Goal: Find specific page/section: Find specific page/section

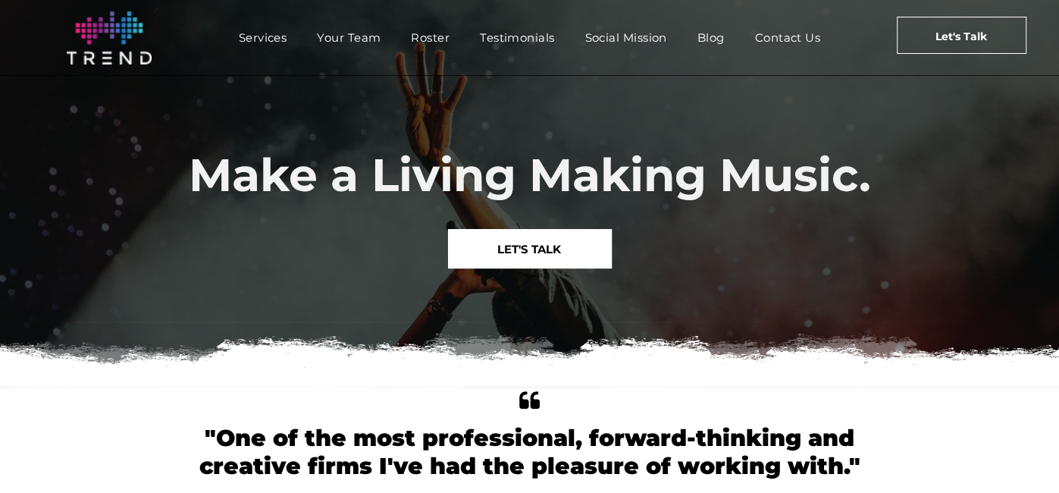
click at [509, 181] on span "Make a Living Making Music." at bounding box center [530, 174] width 682 height 55
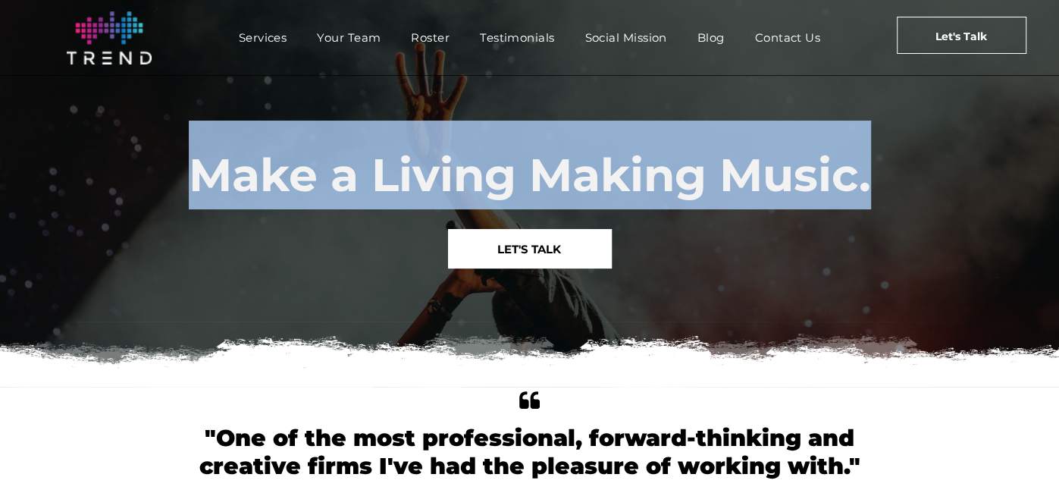
click at [509, 181] on span "Make a Living Making Music." at bounding box center [530, 174] width 682 height 55
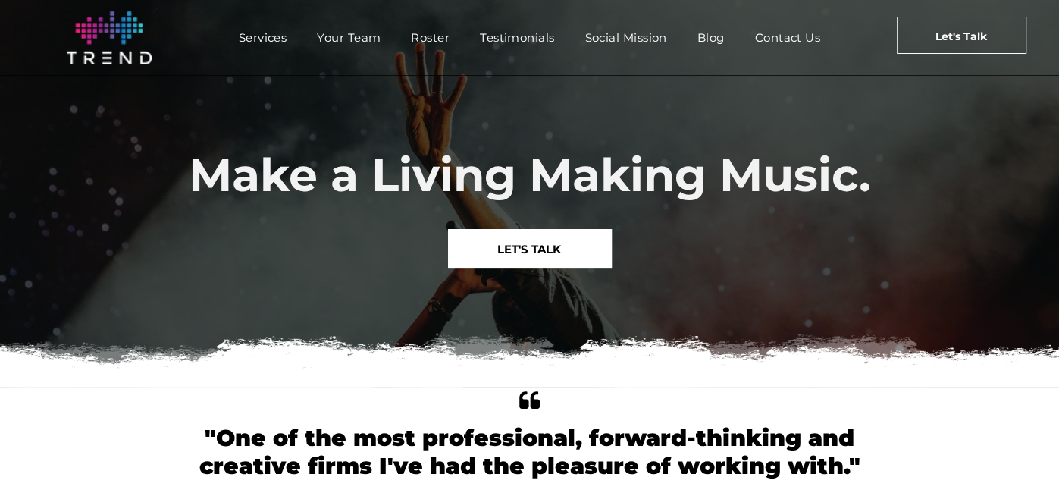
click at [548, 252] on span "LET'S TALK" at bounding box center [529, 249] width 64 height 39
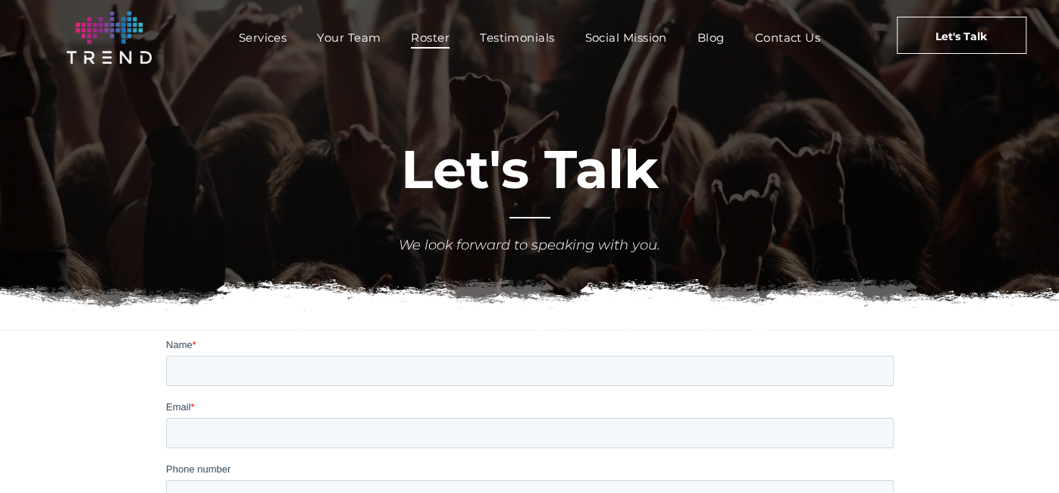
click at [427, 42] on span "Roster" at bounding box center [430, 38] width 39 height 22
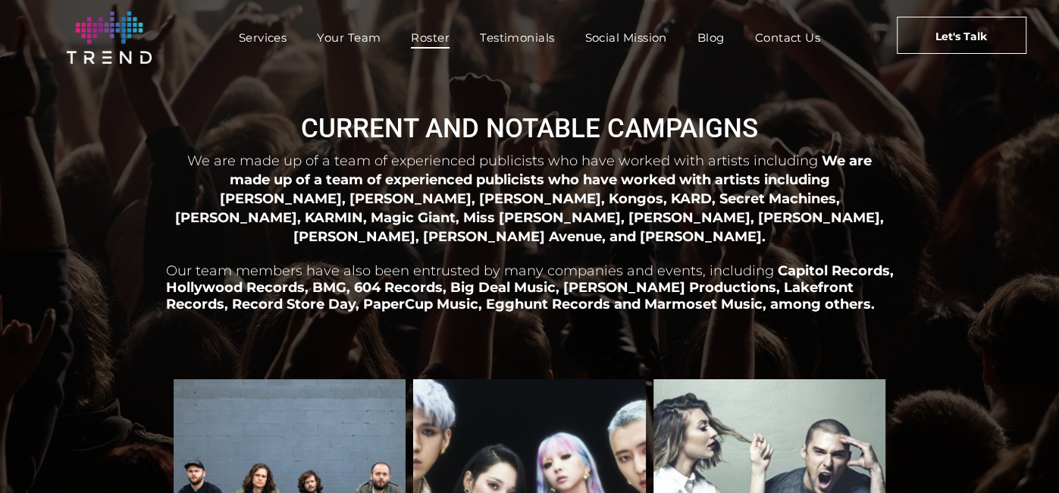
click at [524, 126] on span "CURRENT AND NOTABLE CAMPAIGNS" at bounding box center [529, 128] width 457 height 31
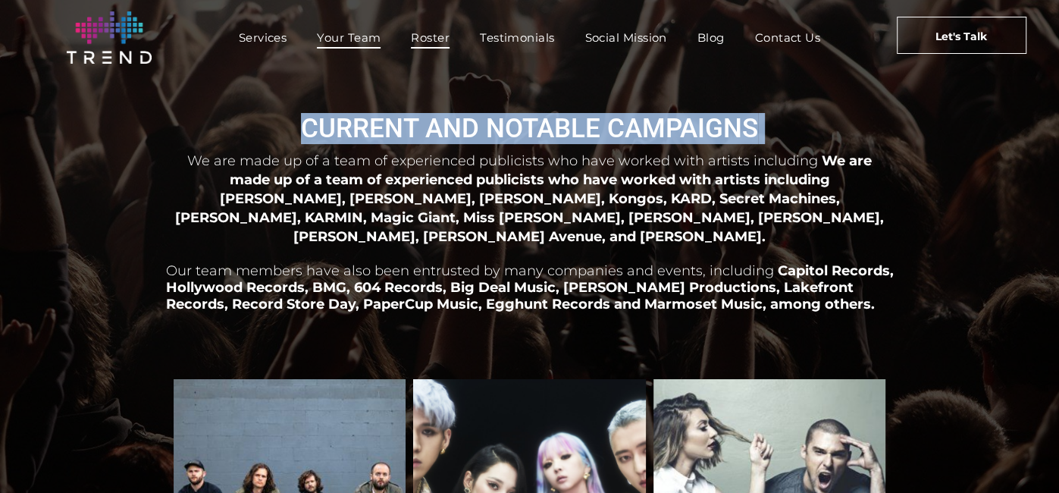
click at [350, 33] on span "Your Team" at bounding box center [349, 38] width 64 height 22
